Goal: Task Accomplishment & Management: Manage account settings

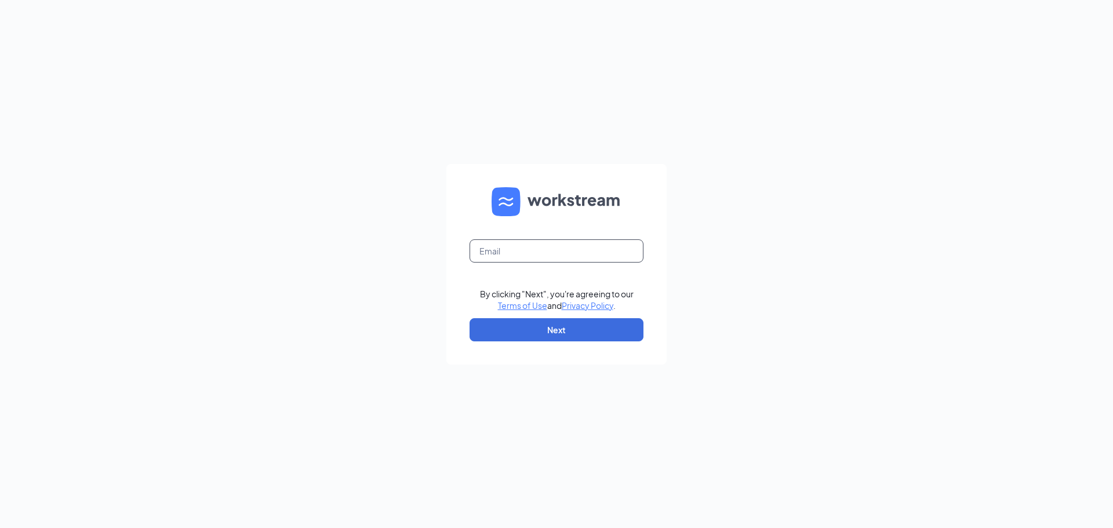
click at [562, 249] on input "text" at bounding box center [557, 250] width 174 height 23
type input "oremculvers@gmail.com"
click at [564, 320] on button "Next" at bounding box center [557, 329] width 174 height 23
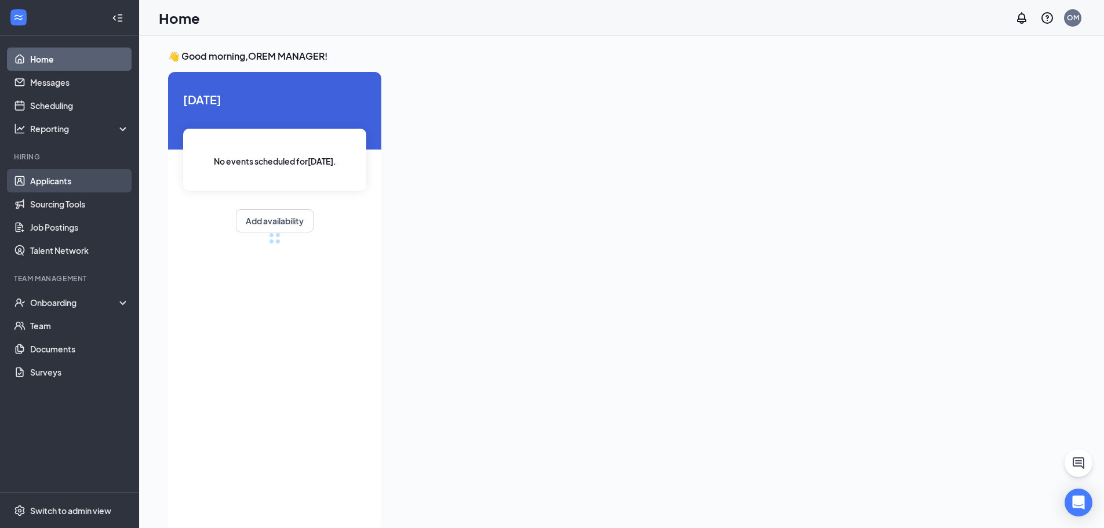
click at [70, 186] on link "Applicants" at bounding box center [79, 180] width 99 height 23
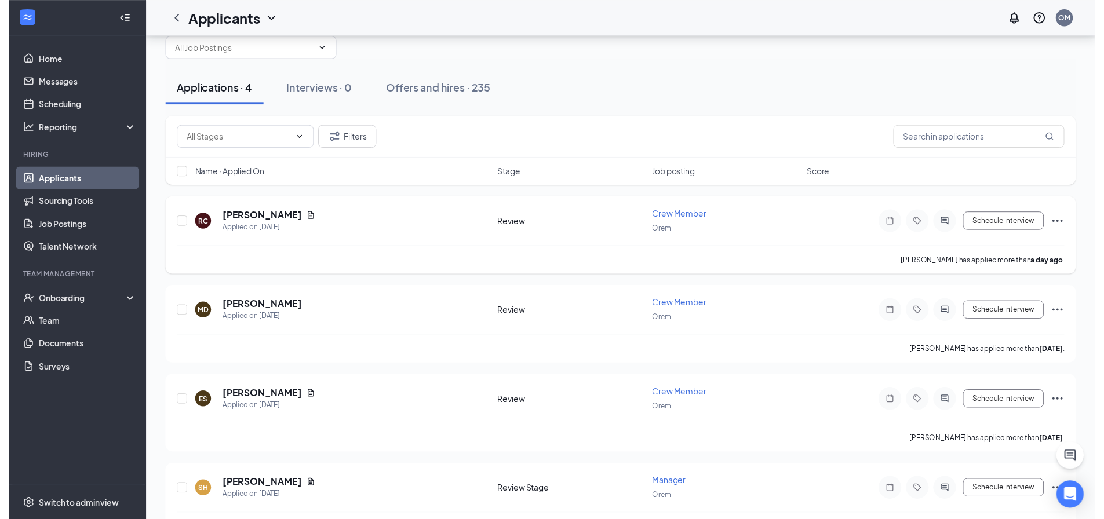
scroll to position [60, 0]
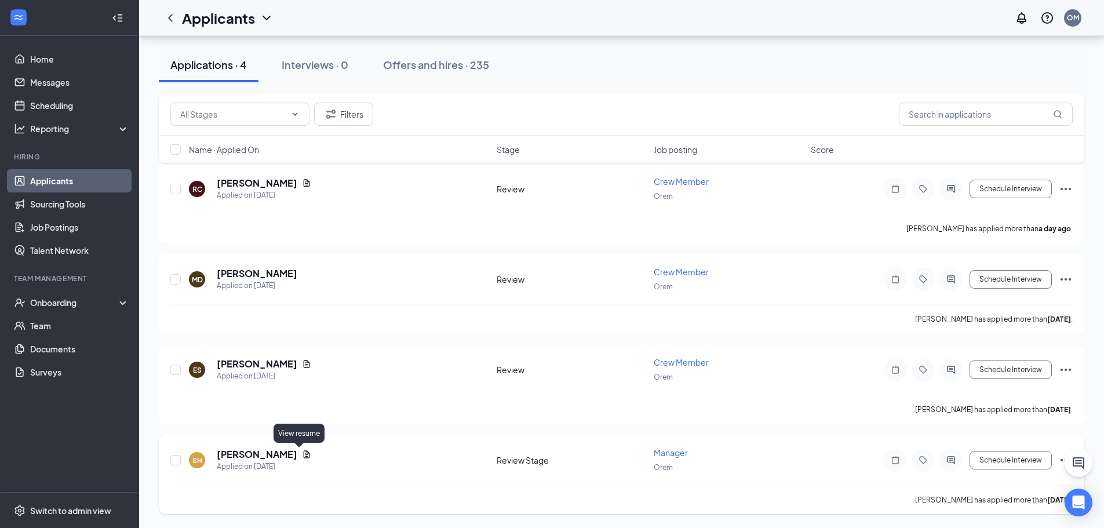
click at [302, 457] on icon "Document" at bounding box center [306, 454] width 9 height 9
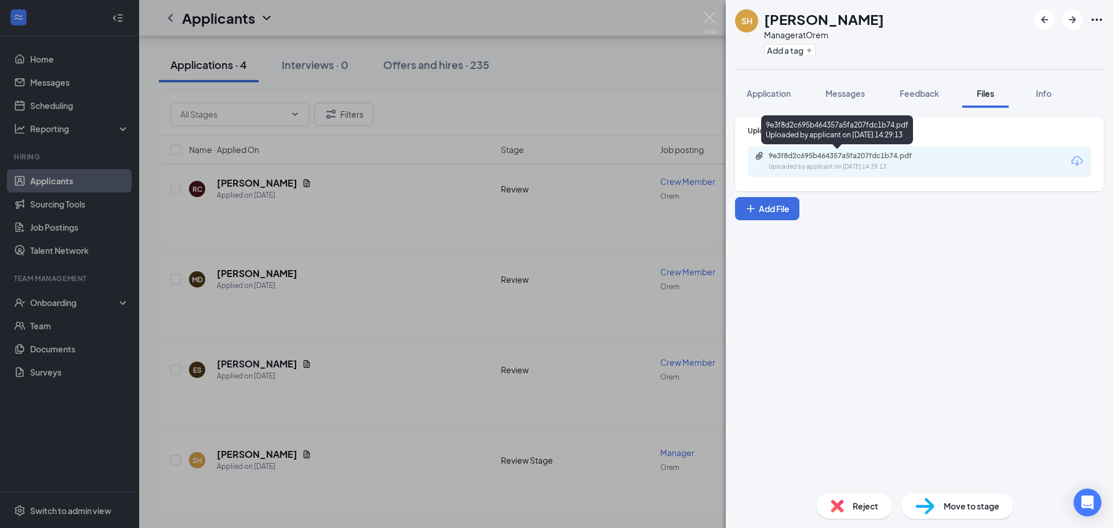
click at [807, 155] on div "9e3f8d2c695b464357a5fa207fdc1b74.pdf" at bounding box center [850, 155] width 162 height 9
drag, startPoint x: 597, startPoint y: 310, endPoint x: 590, endPoint y: 307, distance: 7.3
click at [596, 310] on div "SH [PERSON_NAME] Manager at Orem Add a tag Application Messages Feedback Files …" at bounding box center [556, 264] width 1113 height 528
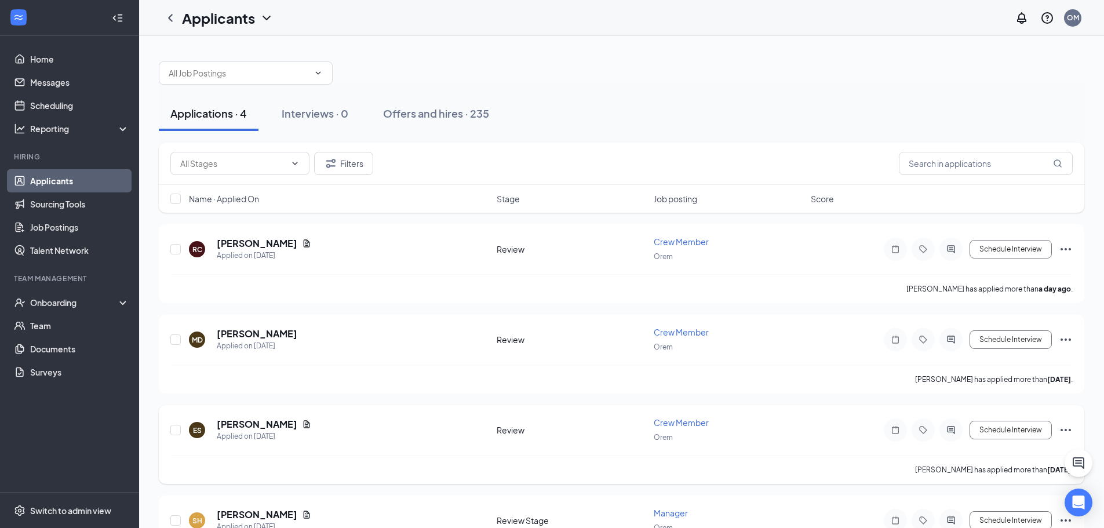
click at [302, 425] on icon "Document" at bounding box center [306, 424] width 9 height 9
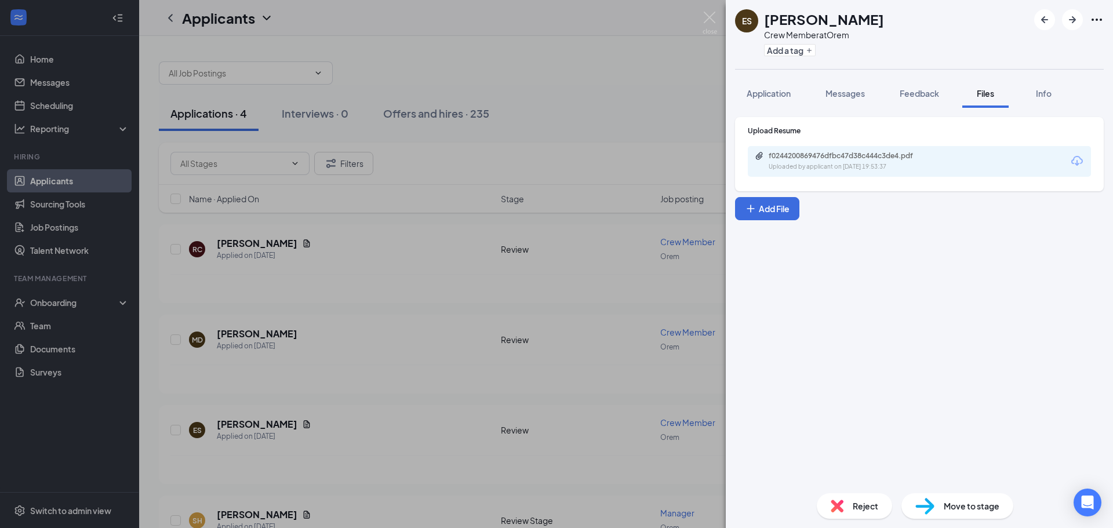
click at [793, 163] on div "Uploaded by applicant on [DATE] 19:53:37" at bounding box center [856, 166] width 174 height 9
click at [383, 207] on div "ES [PERSON_NAME] Crew Member at Orem Add a tag Application Messages Feedback Fi…" at bounding box center [556, 264] width 1113 height 528
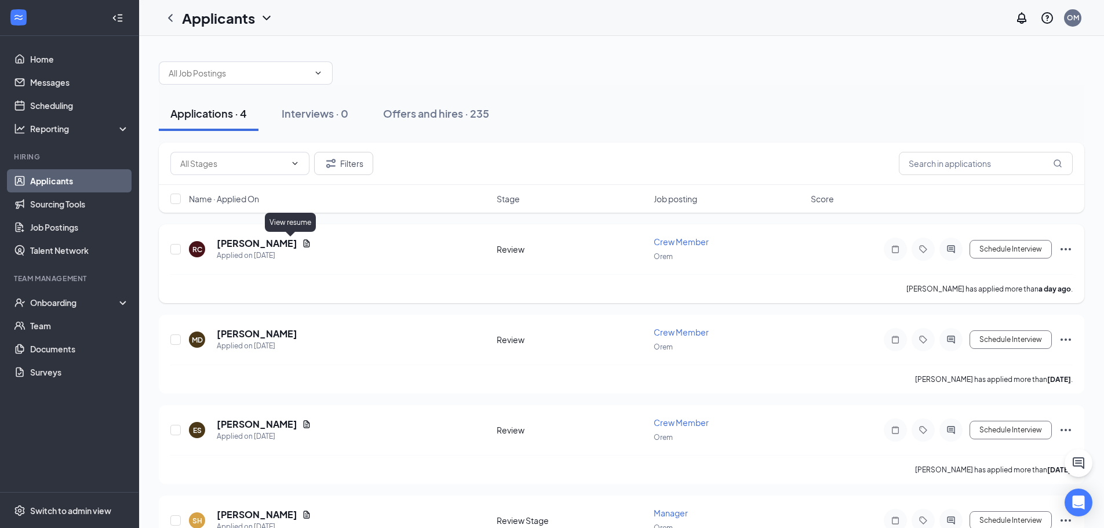
click at [302, 242] on icon "Document" at bounding box center [306, 243] width 9 height 9
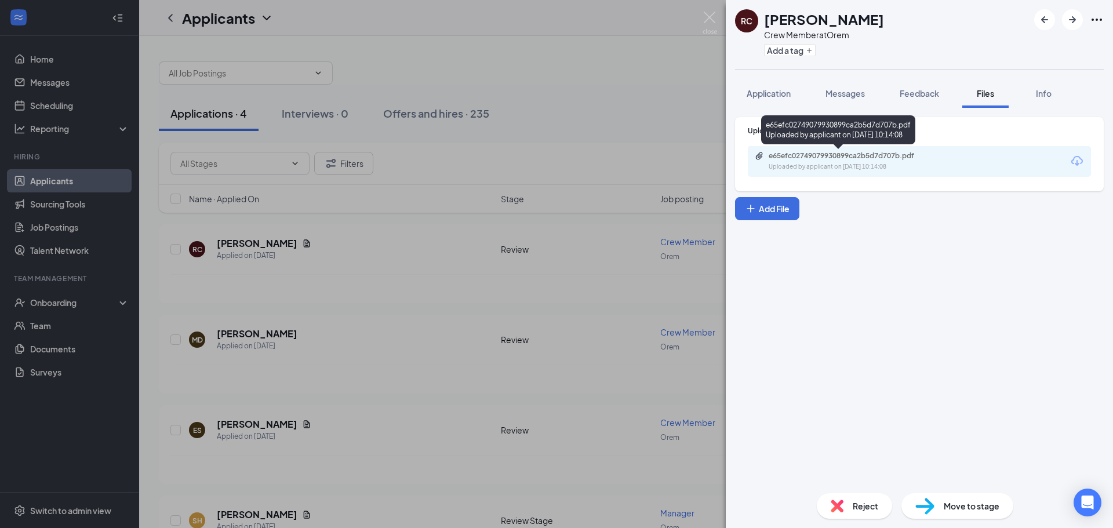
click at [826, 155] on div "e65efc02749079930899ca2b5d7d707b.pdf" at bounding box center [850, 155] width 162 height 9
click at [516, 188] on div "RC [PERSON_NAME] Crew Member at Orem Add a tag Application Messages Feedback Fi…" at bounding box center [556, 264] width 1113 height 528
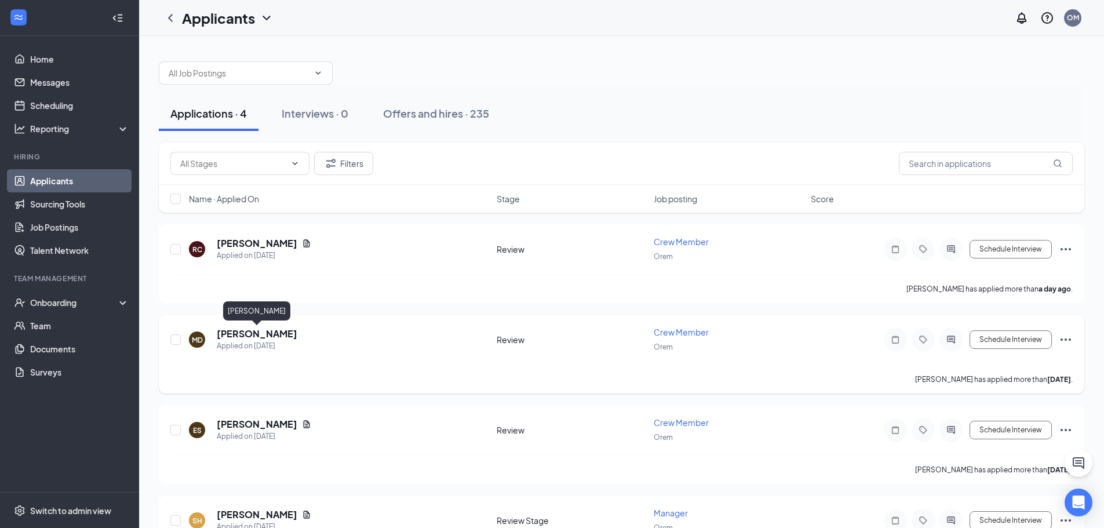
click at [272, 330] on h5 "[PERSON_NAME]" at bounding box center [257, 334] width 81 height 13
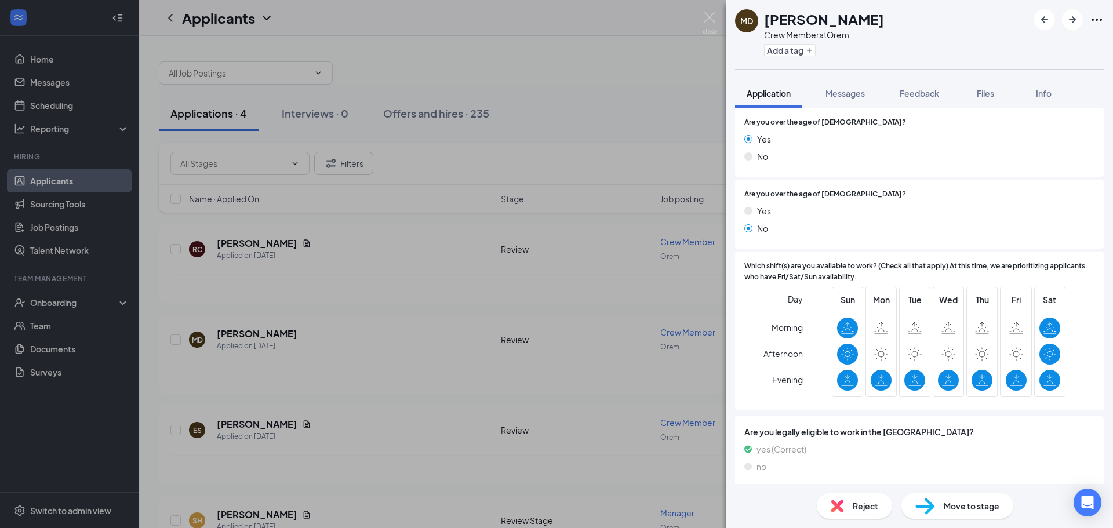
scroll to position [260, 0]
click at [592, 358] on div "MD [PERSON_NAME] Crew Member at Orem Add a tag Application Messages Feedback Fi…" at bounding box center [556, 264] width 1113 height 528
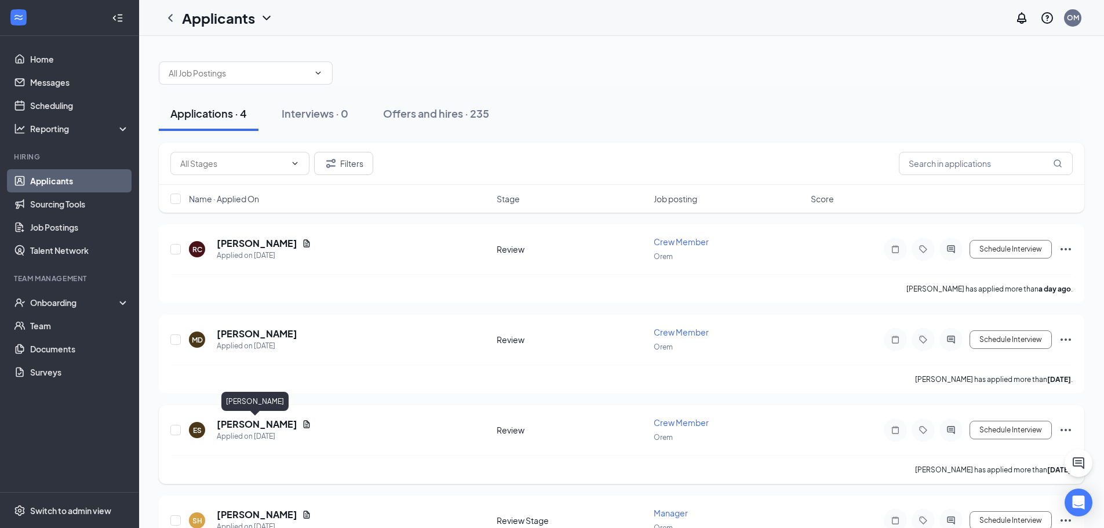
click at [264, 421] on h5 "[PERSON_NAME]" at bounding box center [257, 424] width 81 height 13
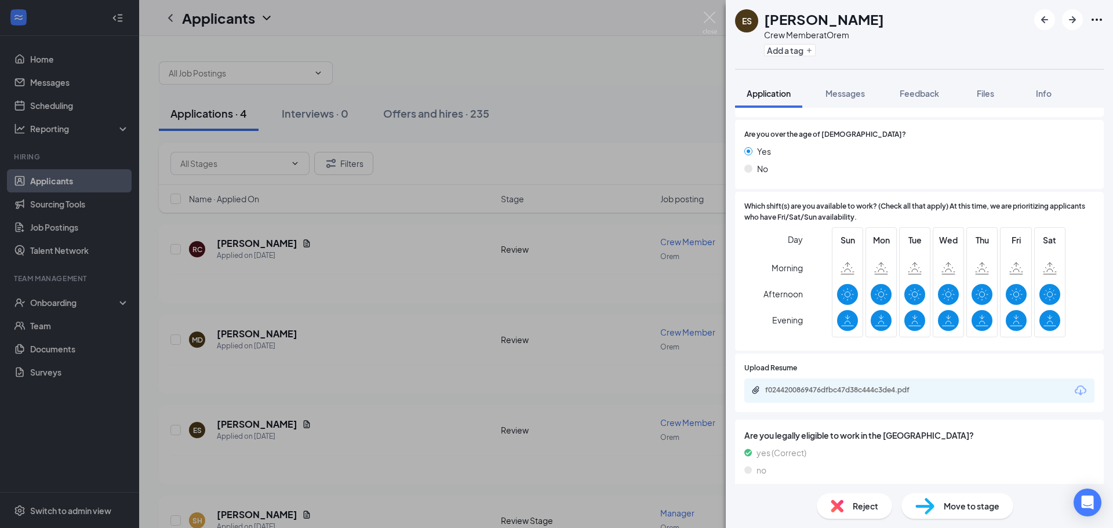
scroll to position [322, 0]
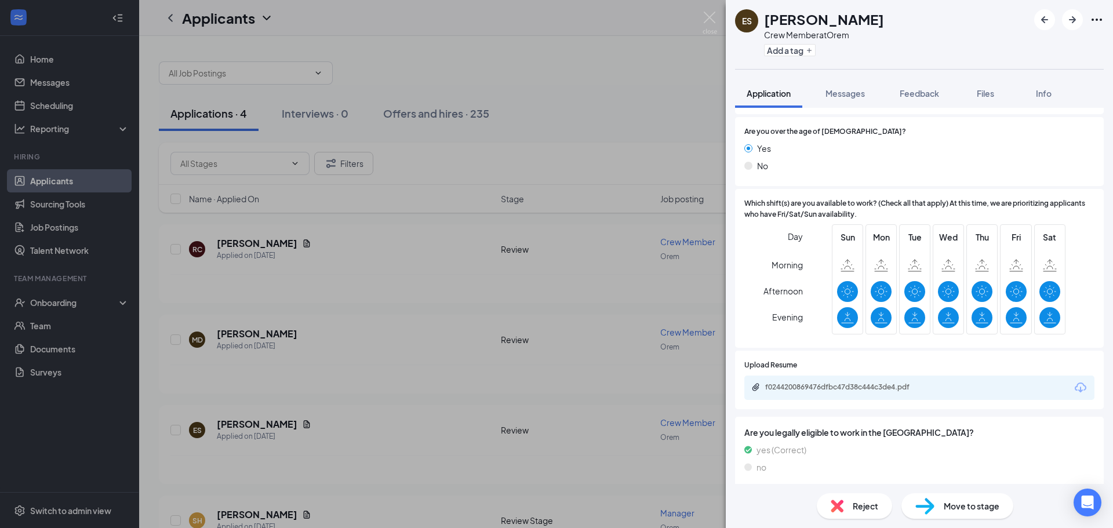
click at [497, 318] on div "ES [PERSON_NAME] Crew Member at Orem Add a tag Application Messages Feedback Fi…" at bounding box center [556, 264] width 1113 height 528
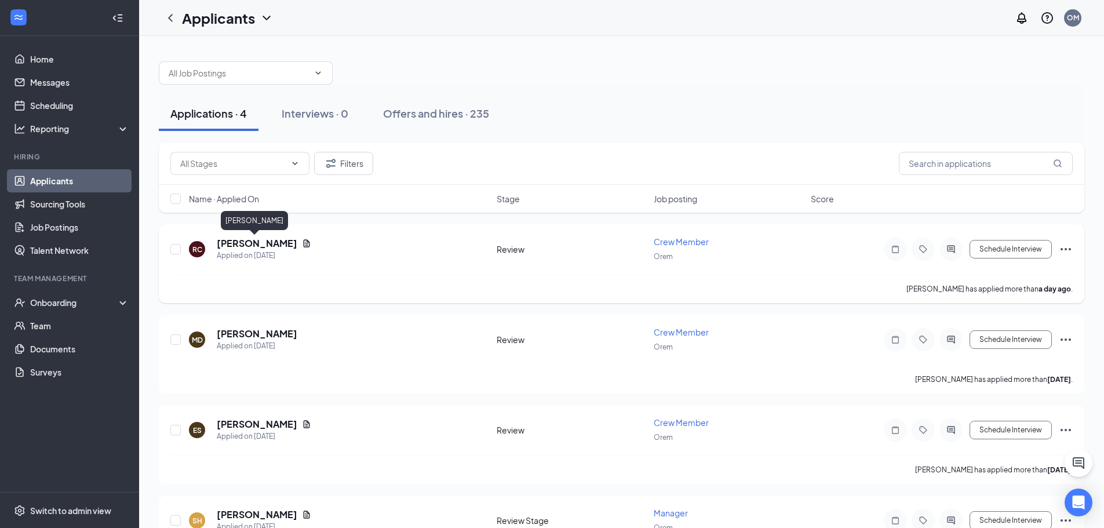
click at [263, 245] on h5 "[PERSON_NAME]" at bounding box center [257, 243] width 81 height 13
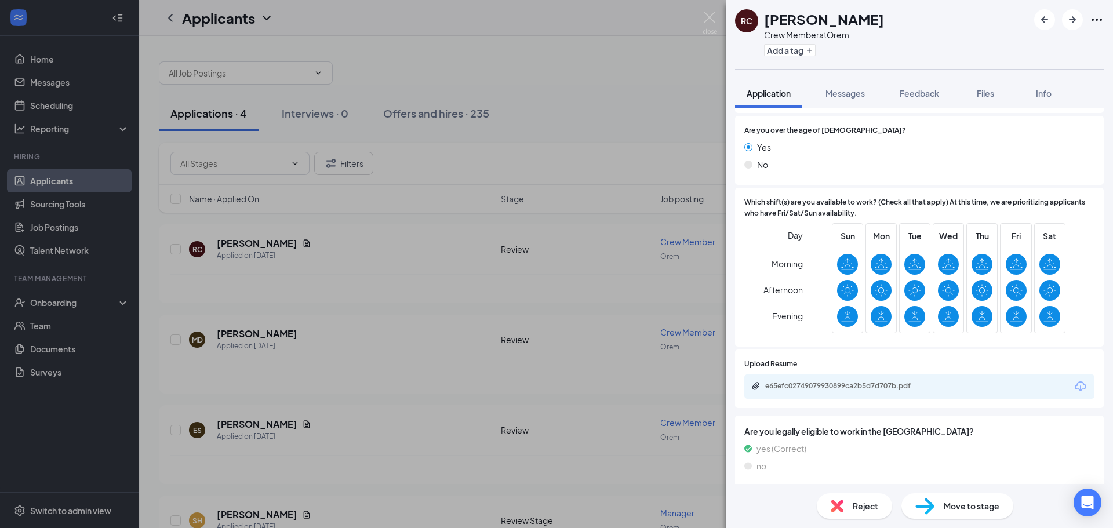
scroll to position [324, 0]
drag, startPoint x: 608, startPoint y: 348, endPoint x: 623, endPoint y: 332, distance: 21.8
click at [608, 348] on div "RC [PERSON_NAME] Crew Member at Orem Add a tag Application Messages Feedback Fi…" at bounding box center [556, 264] width 1113 height 528
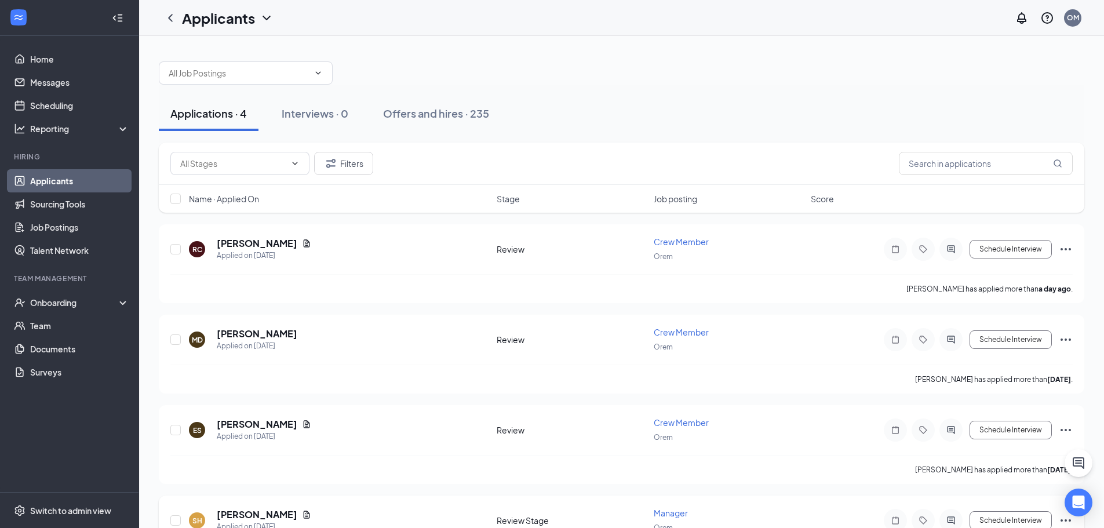
click at [272, 508] on div "SH [PERSON_NAME] Applied on [DATE] Review Stage Manager Orem Schedule Interview" at bounding box center [621, 526] width 903 height 38
click at [269, 512] on h5 "[PERSON_NAME]" at bounding box center [257, 514] width 81 height 13
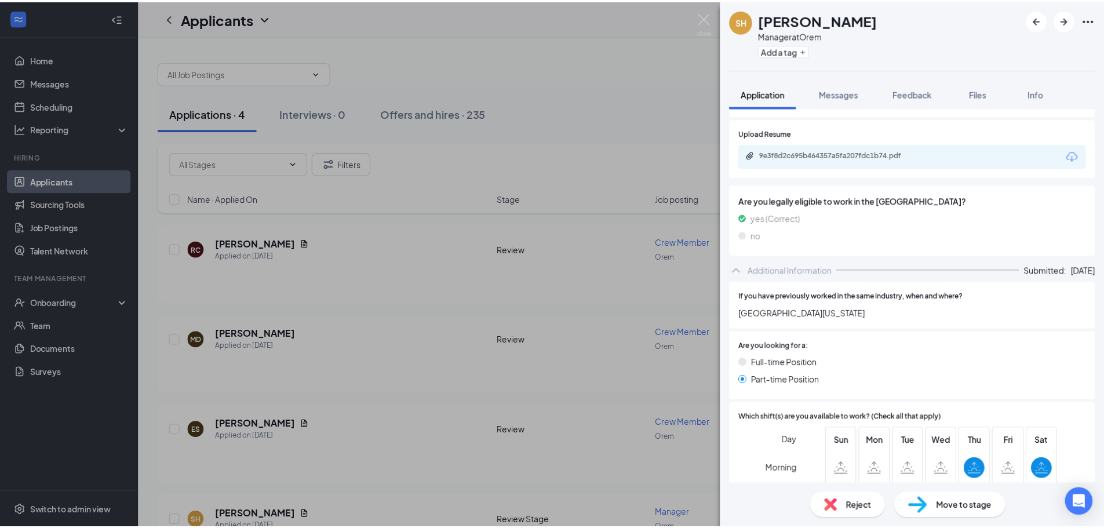
scroll to position [406, 0]
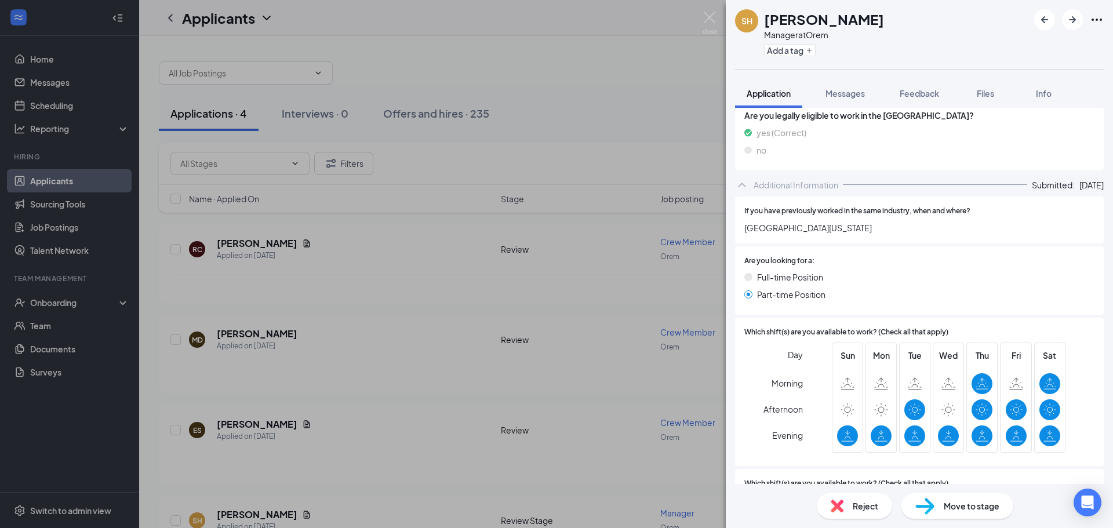
click at [548, 336] on div "SH [PERSON_NAME] Manager at Orem Add a tag Application Messages Feedback Files …" at bounding box center [556, 264] width 1113 height 528
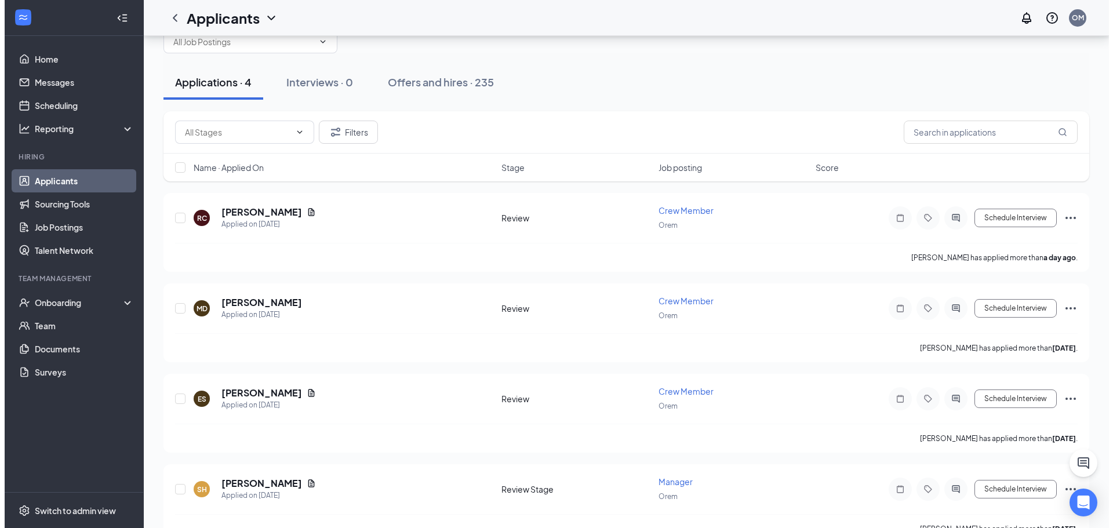
scroll to position [60, 0]
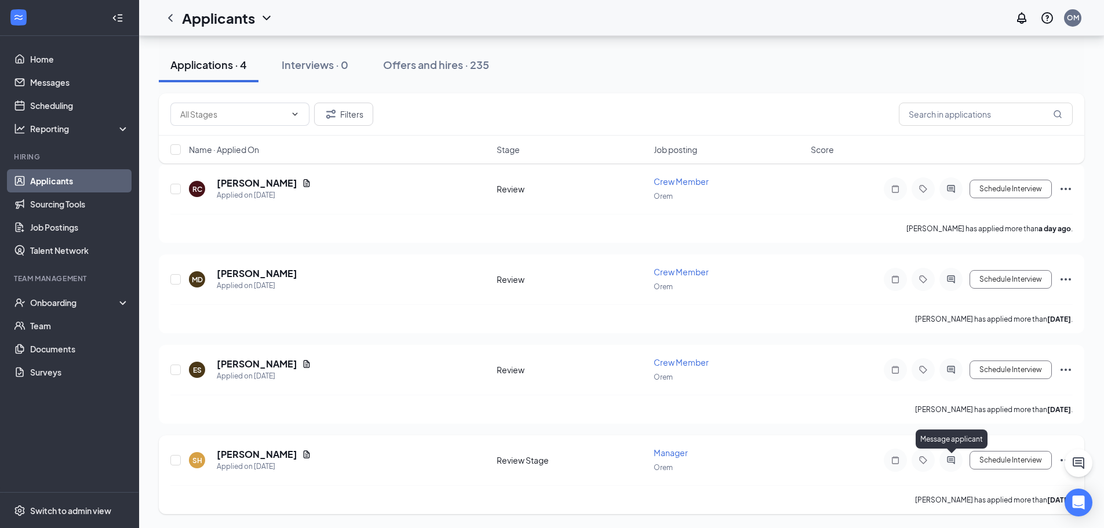
click at [958, 461] on icon "ActiveChat" at bounding box center [951, 460] width 14 height 9
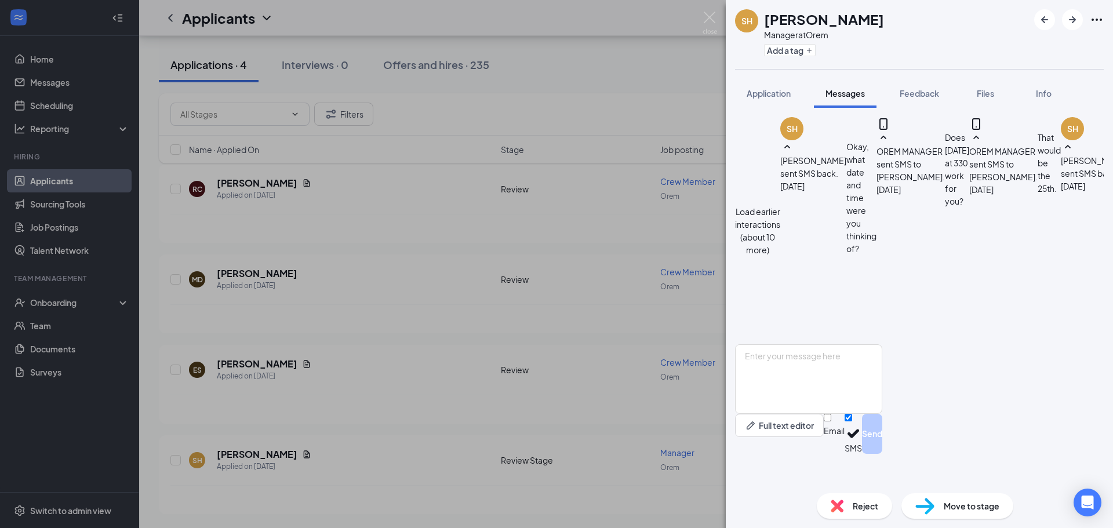
scroll to position [499, 0]
click at [860, 506] on span "Reject" at bounding box center [866, 506] width 26 height 13
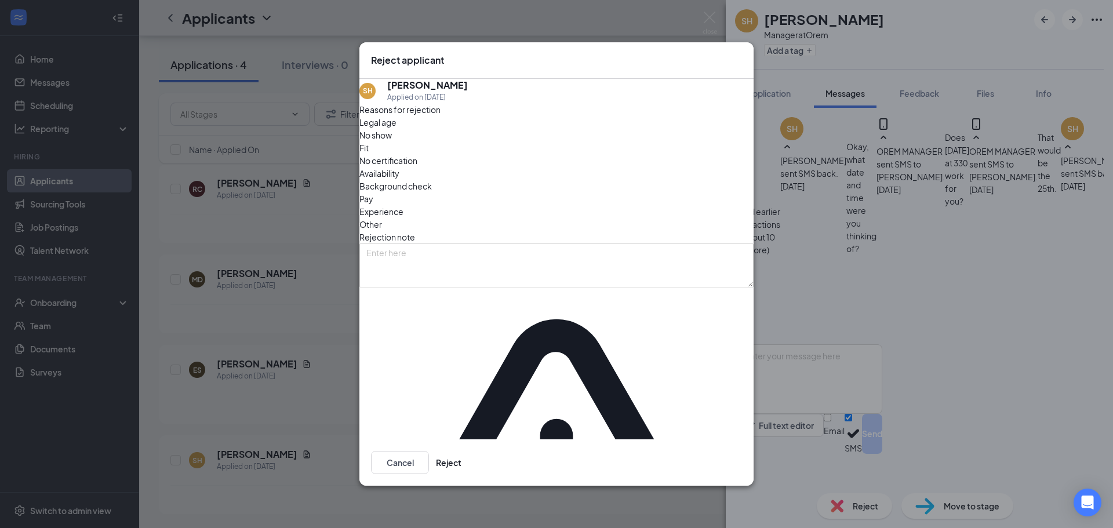
click at [773, 413] on div "Reject applicant SH [PERSON_NAME] Applied on [DATE] Reasons for rejection Legal…" at bounding box center [556, 264] width 1113 height 528
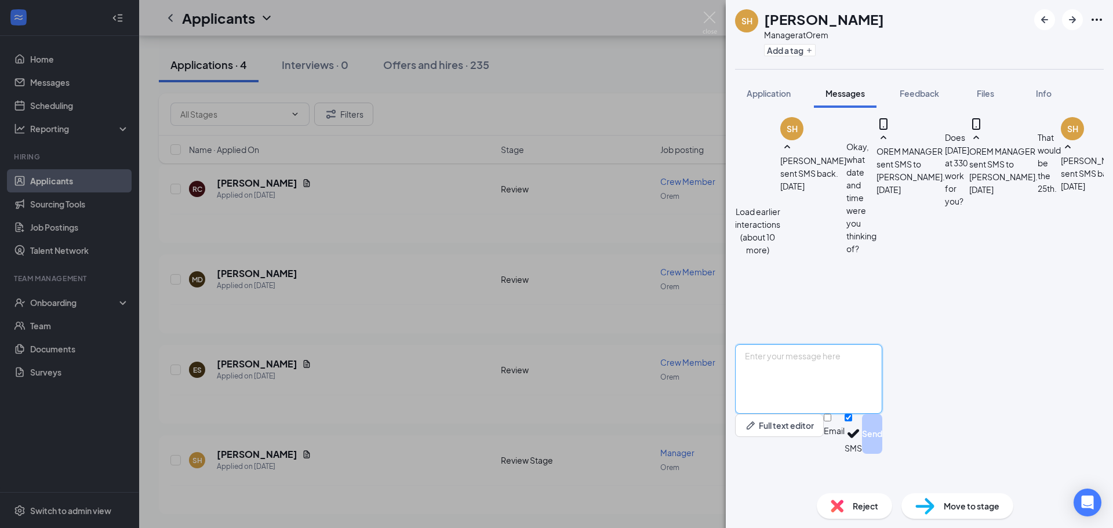
click at [783, 412] on textarea at bounding box center [808, 379] width 147 height 70
type textarea "No worries good luck to you!"
click at [882, 452] on div "No worries good luck to you! Full text editor Email SMS Send" at bounding box center [808, 399] width 147 height 110
click at [882, 453] on button "Send" at bounding box center [872, 434] width 20 height 40
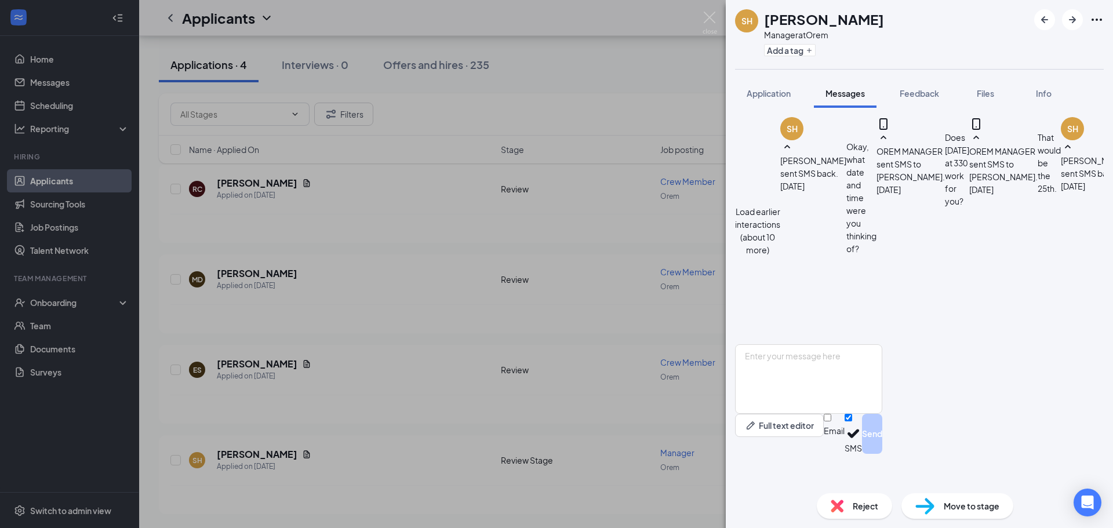
click at [867, 505] on span "Reject" at bounding box center [866, 506] width 26 height 13
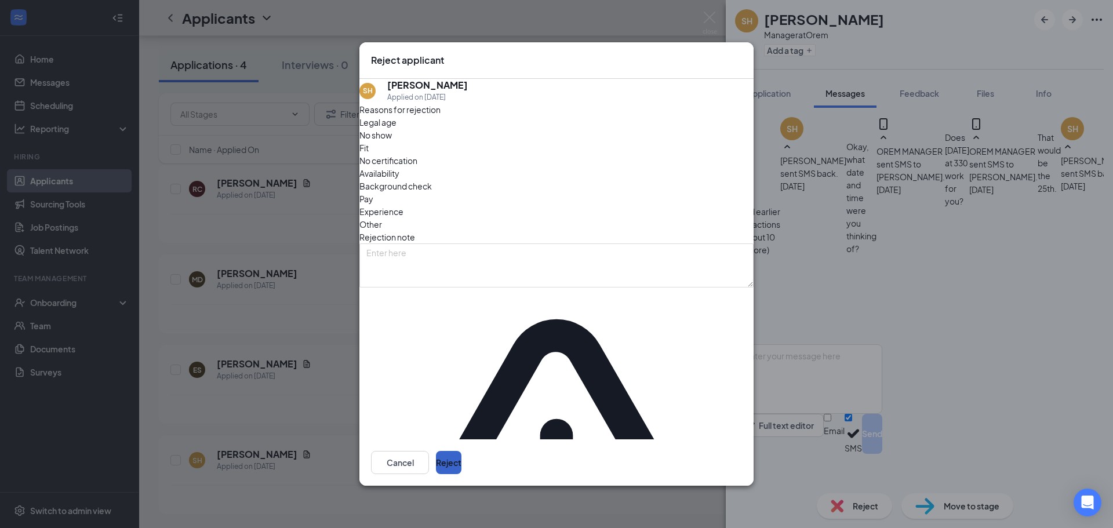
click at [461, 451] on button "Reject" at bounding box center [449, 462] width 26 height 23
